Goal: Information Seeking & Learning: Learn about a topic

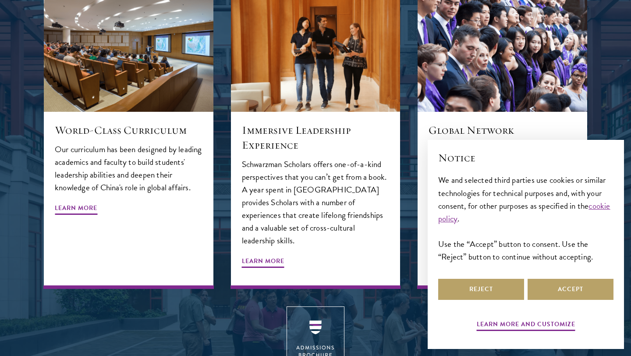
scroll to position [978, 0]
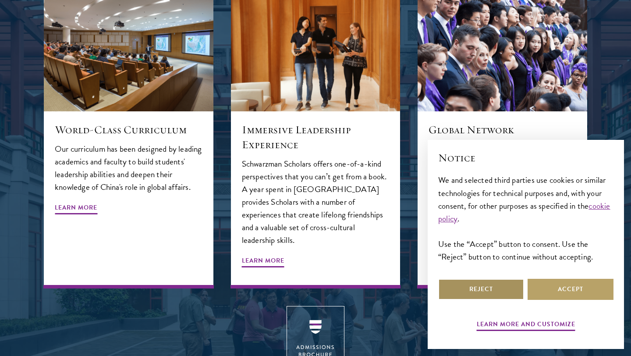
click at [467, 290] on button "Reject" at bounding box center [481, 289] width 86 height 21
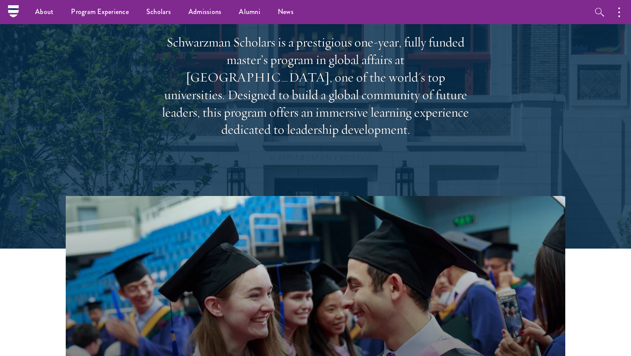
scroll to position [0, 0]
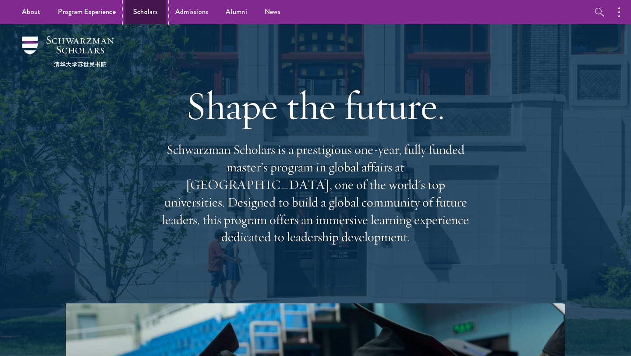
click at [149, 12] on link "Scholars" at bounding box center [146, 12] width 42 height 24
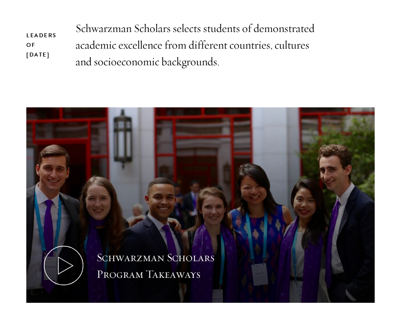
scroll to position [302, 0]
